Goal: Check status

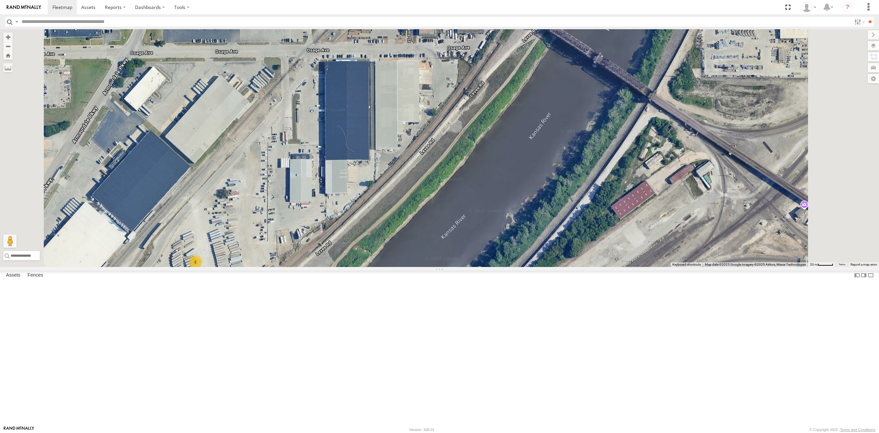
select select "**********"
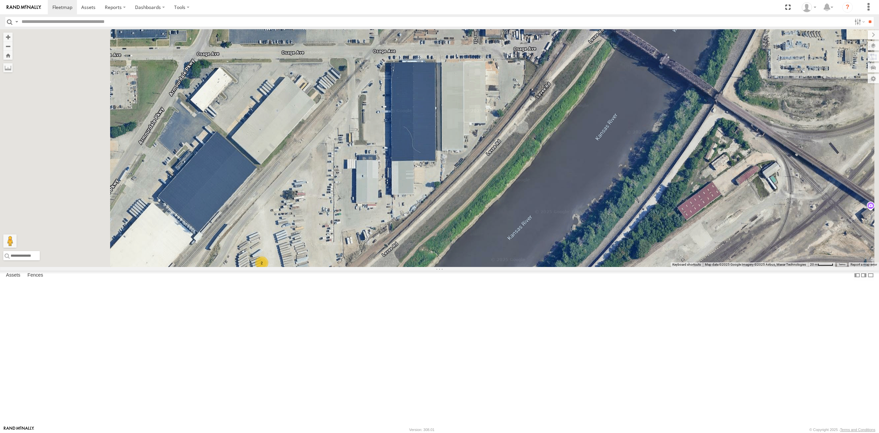
drag, startPoint x: 449, startPoint y: 183, endPoint x: 483, endPoint y: 225, distance: 54.0
click at [483, 225] on div "53215 53248 2" at bounding box center [439, 148] width 879 height 238
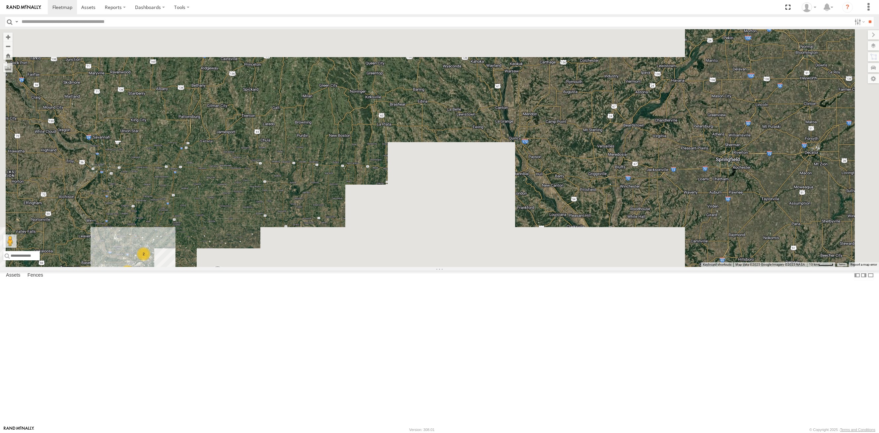
drag, startPoint x: 621, startPoint y: 127, endPoint x: 520, endPoint y: 208, distance: 129.2
click at [407, 250] on div "53281 2 2" at bounding box center [439, 148] width 879 height 238
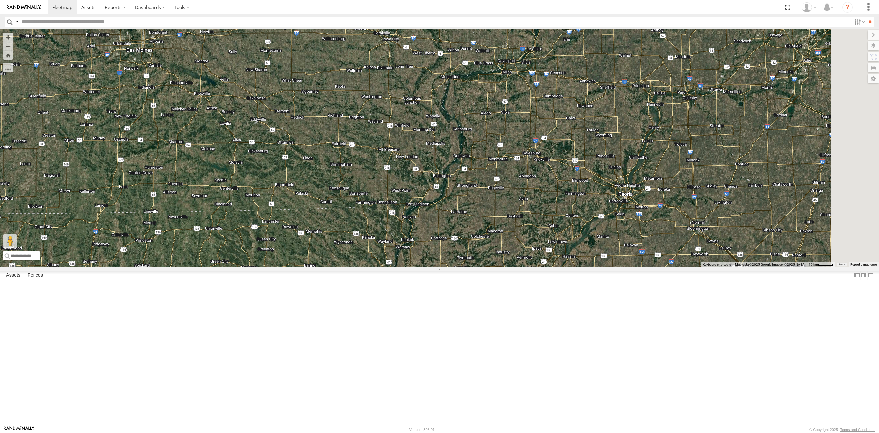
drag, startPoint x: 529, startPoint y: 277, endPoint x: 456, endPoint y: 372, distance: 119.4
click at [456, 267] on div "53281 2 2" at bounding box center [439, 148] width 879 height 238
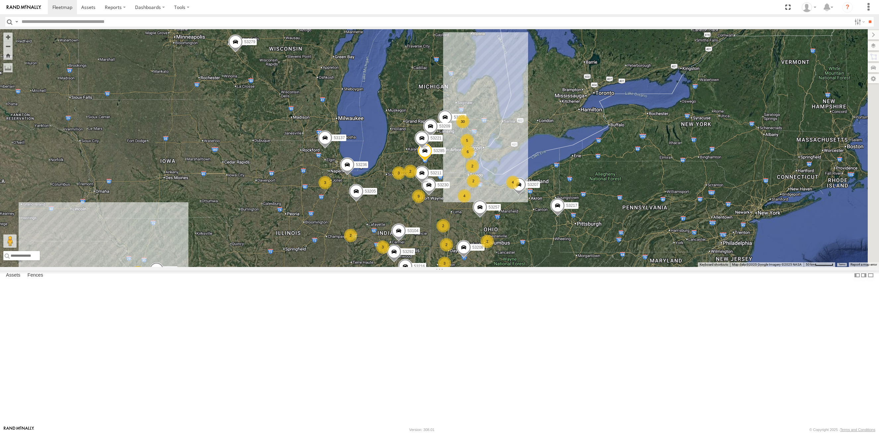
drag, startPoint x: 745, startPoint y: 200, endPoint x: 530, endPoint y: 246, distance: 219.5
click at [530, 246] on div "53281 53206 4 4 9 30 2 53280 53216 3 53230 3 6 53279 53247 8 53209 53285 4 2 2 …" at bounding box center [439, 148] width 879 height 238
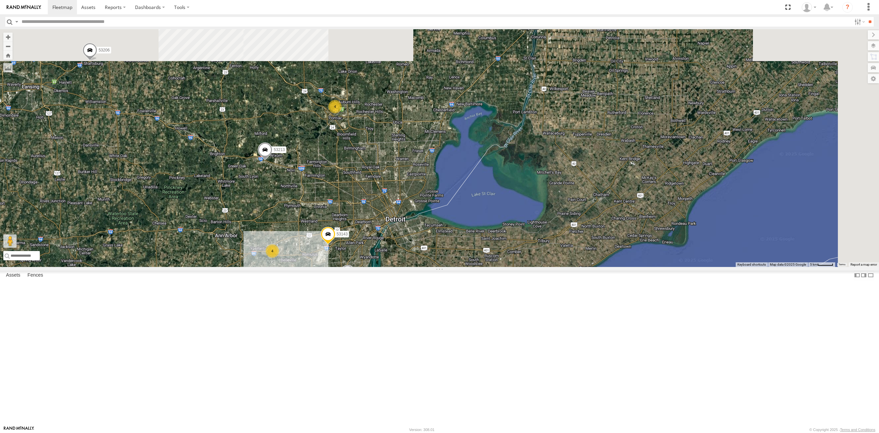
drag, startPoint x: 437, startPoint y: 156, endPoint x: 405, endPoint y: 245, distance: 94.4
click at [405, 245] on div "53281 53206 53280 53216 53230 53279 53247 53209 53285 53207 53104 53221 53257 5…" at bounding box center [439, 148] width 879 height 238
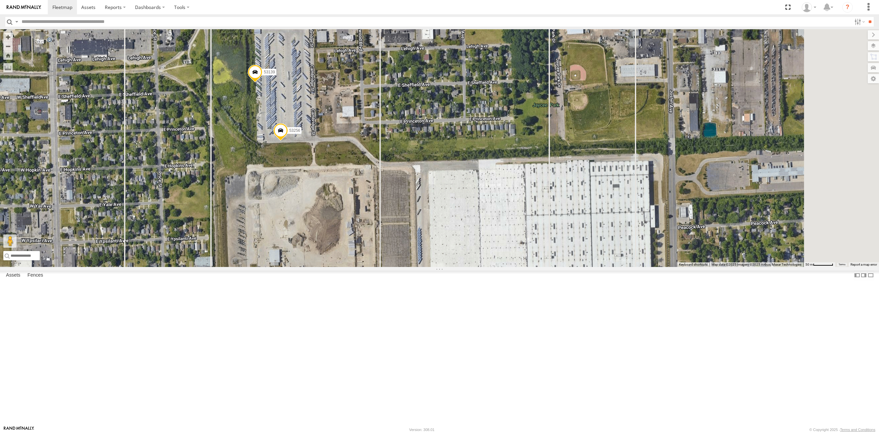
drag, startPoint x: 426, startPoint y: 152, endPoint x: 386, endPoint y: 179, distance: 48.2
click at [386, 179] on div "53281 53206 53280 53216 53230 53279 53247 53209 53285 53207 53104 53221 53257 5…" at bounding box center [439, 148] width 879 height 238
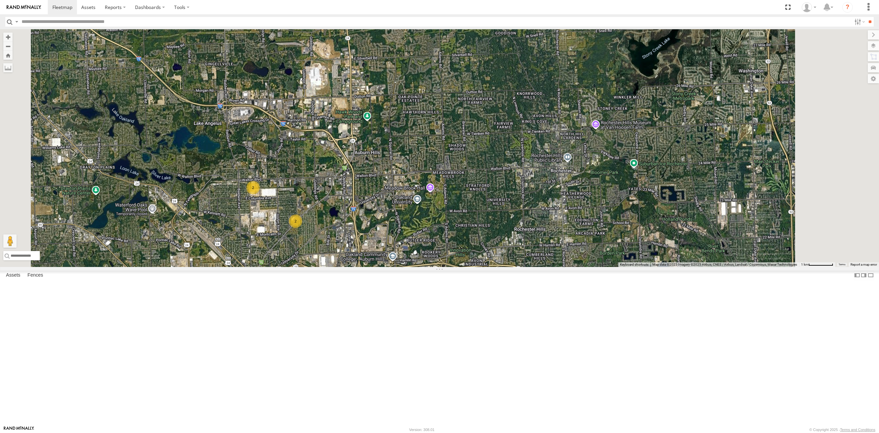
drag, startPoint x: 384, startPoint y: 138, endPoint x: 382, endPoint y: 196, distance: 58.1
click at [382, 196] on div "2 2" at bounding box center [439, 148] width 879 height 238
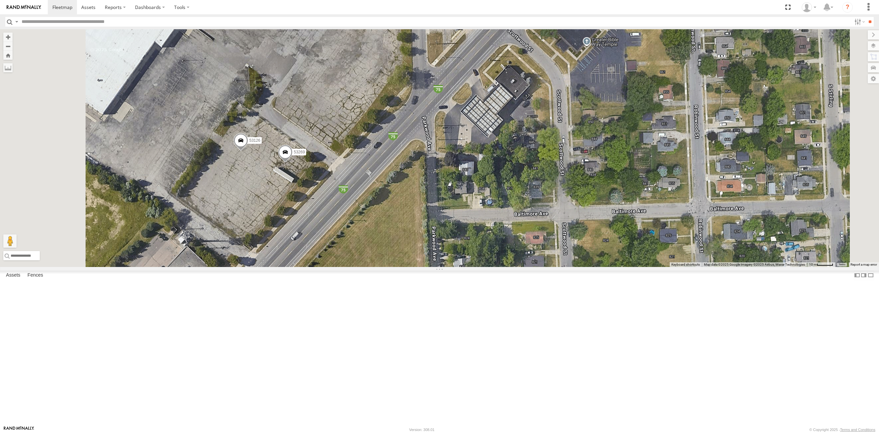
drag, startPoint x: 317, startPoint y: 279, endPoint x: 360, endPoint y: 268, distance: 44.2
click at [360, 267] on div "53269 53126" at bounding box center [439, 148] width 879 height 238
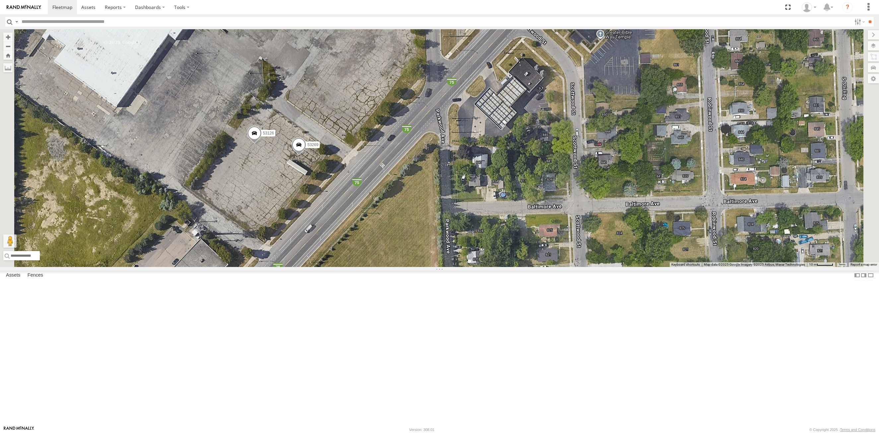
click at [388, 142] on div "53269 53126" at bounding box center [439, 148] width 879 height 238
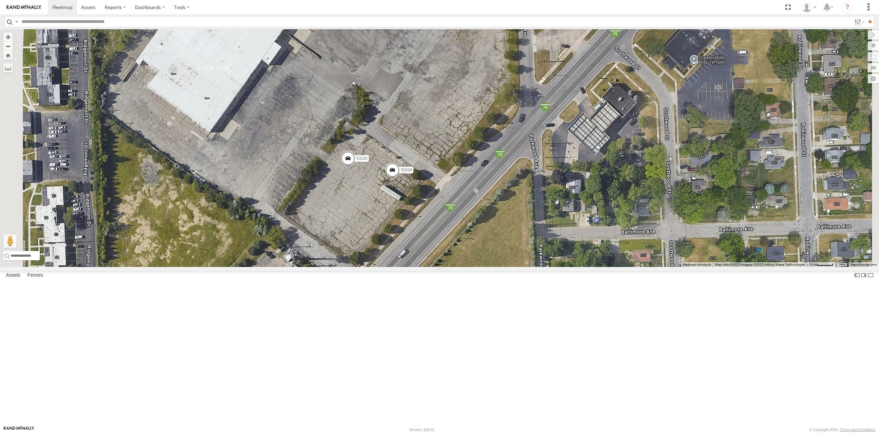
drag, startPoint x: 355, startPoint y: 167, endPoint x: 358, endPoint y: 233, distance: 66.4
click at [357, 235] on div "53269 53126" at bounding box center [439, 148] width 879 height 238
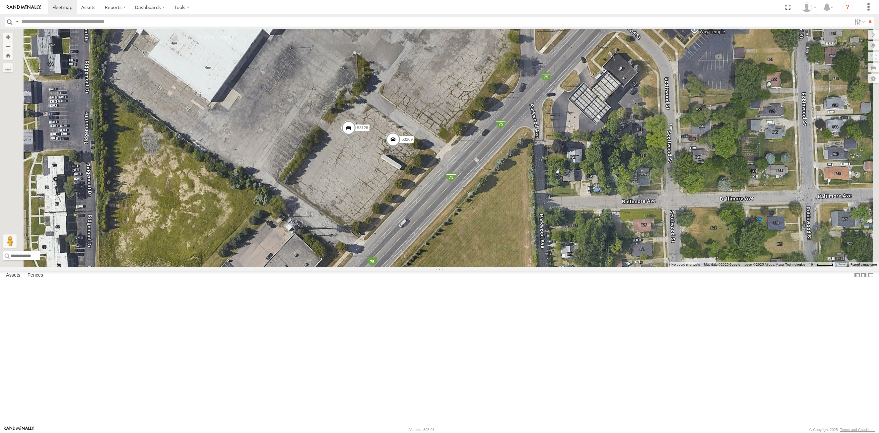
drag, startPoint x: 378, startPoint y: 259, endPoint x: 414, endPoint y: 254, distance: 36.5
click at [414, 254] on div "53269 53126" at bounding box center [439, 148] width 879 height 238
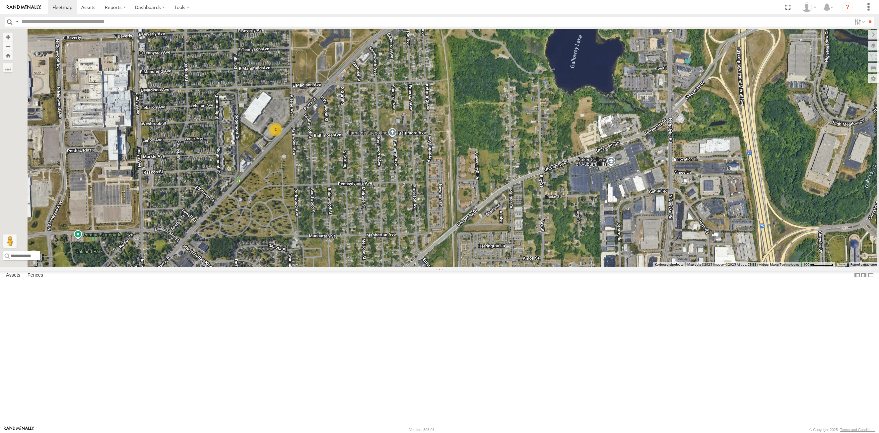
drag, startPoint x: 323, startPoint y: 185, endPoint x: 350, endPoint y: 188, distance: 27.4
click at [350, 188] on div "2" at bounding box center [439, 148] width 879 height 238
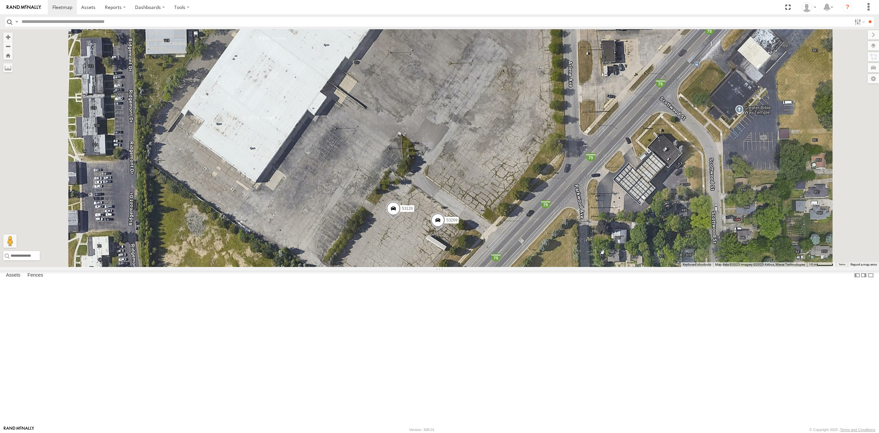
drag, startPoint x: 369, startPoint y: 153, endPoint x: 371, endPoint y: 183, distance: 30.3
click at [371, 183] on div "53269 53126" at bounding box center [439, 148] width 879 height 238
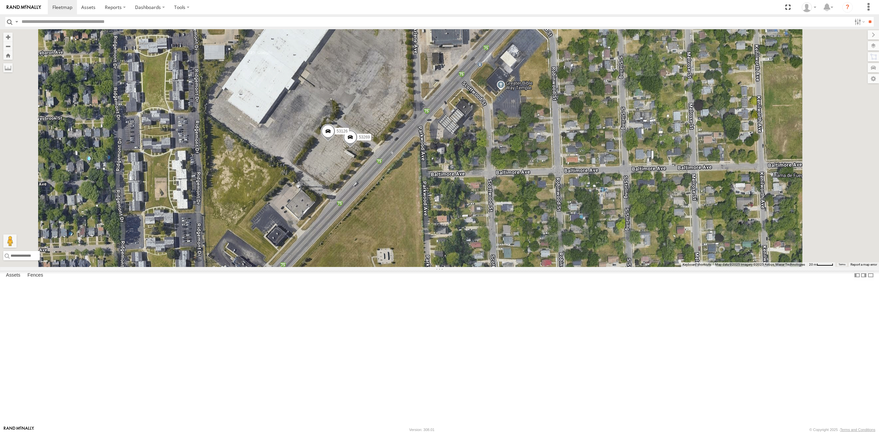
drag, startPoint x: 397, startPoint y: 240, endPoint x: 356, endPoint y: 174, distance: 77.9
click at [384, 219] on div "53269 53126" at bounding box center [439, 148] width 879 height 238
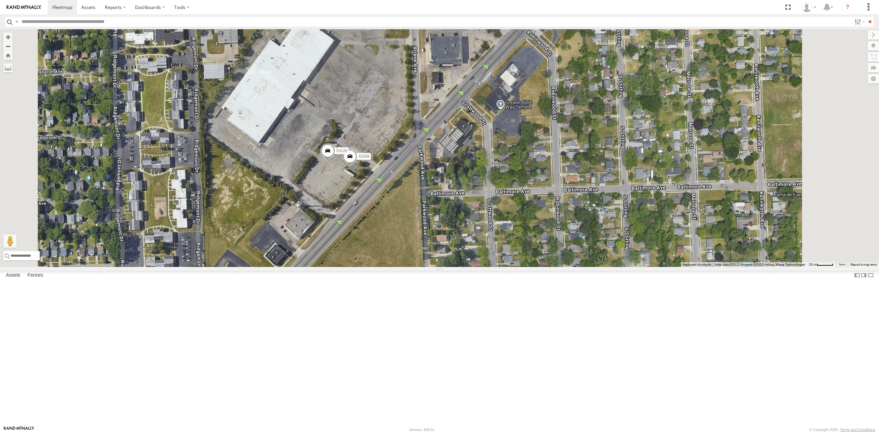
drag, startPoint x: 353, startPoint y: 172, endPoint x: 354, endPoint y: 201, distance: 29.2
click at [354, 201] on div "53269 53126" at bounding box center [439, 148] width 879 height 238
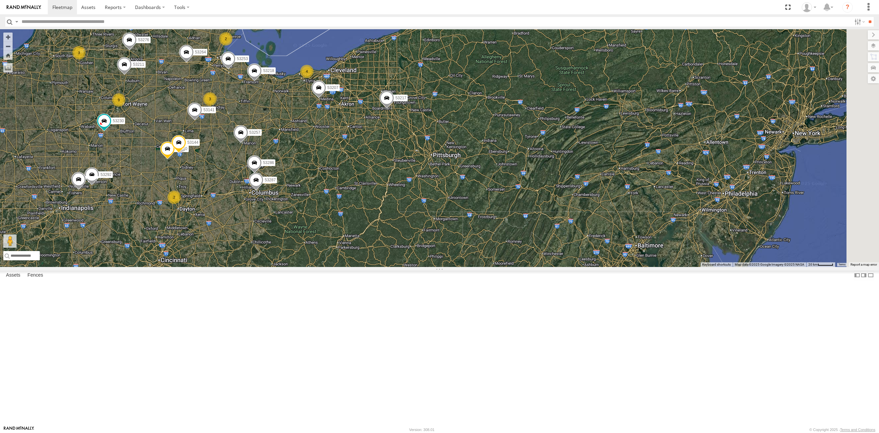
drag, startPoint x: 364, startPoint y: 317, endPoint x: 376, endPoint y: 277, distance: 41.8
click at [356, 173] on div "53150 53253 53218 53264 53288 53206 9 30 2 53230 4 53285 3 53287 53210 2 53207 …" at bounding box center [439, 148] width 879 height 238
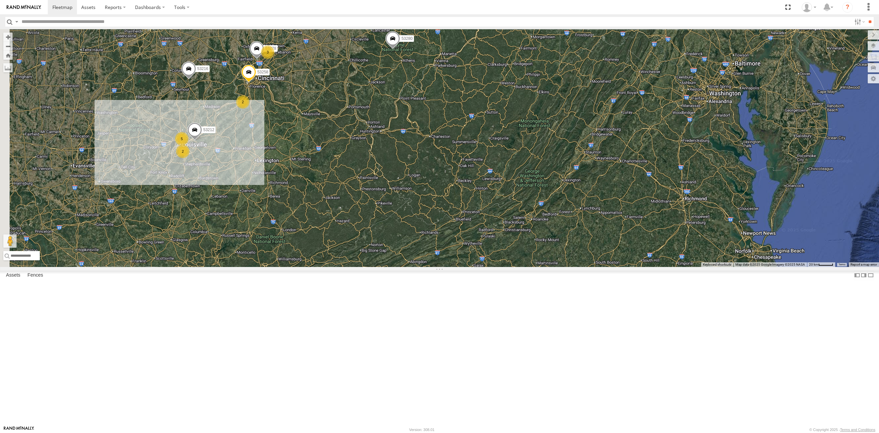
drag, startPoint x: 361, startPoint y: 366, endPoint x: 458, endPoint y: 184, distance: 206.0
click at [458, 184] on div "53150 53253 53218 53264 53288 53206 9 30 2 53230 4 53285 3 53287 53210 2 53207 …" at bounding box center [439, 148] width 879 height 238
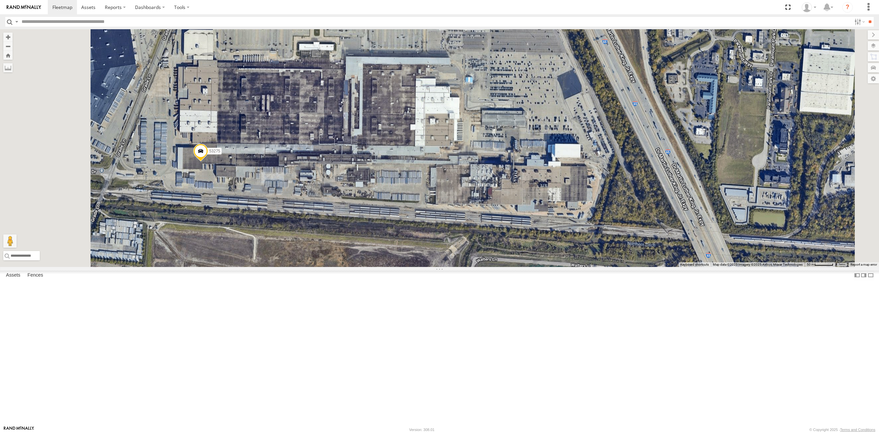
drag, startPoint x: 336, startPoint y: 202, endPoint x: 378, endPoint y: 199, distance: 42.2
click at [378, 199] on div "53150 53253 53218 53264 53288 53206 53230 53285 53287 53210 53207 53104 53221 5…" at bounding box center [439, 148] width 879 height 238
